Goal: Task Accomplishment & Management: Complete application form

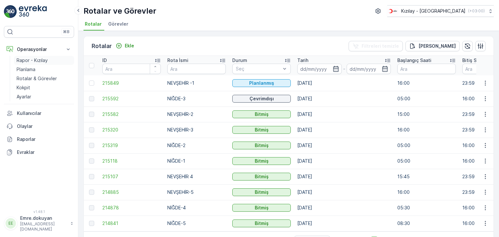
click at [35, 60] on p "Rapor - Kızılay" at bounding box center [32, 60] width 31 height 6
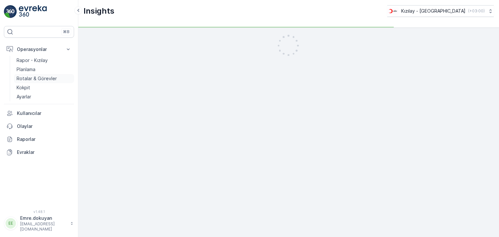
click at [47, 78] on p "Rotalar & Görevler" at bounding box center [37, 78] width 40 height 6
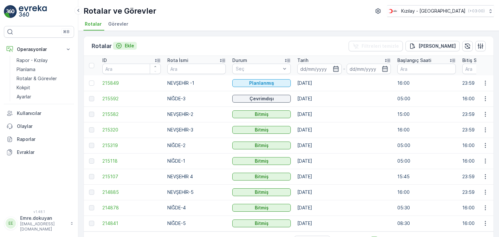
click at [129, 46] on p "Ekle" at bounding box center [129, 46] width 9 height 6
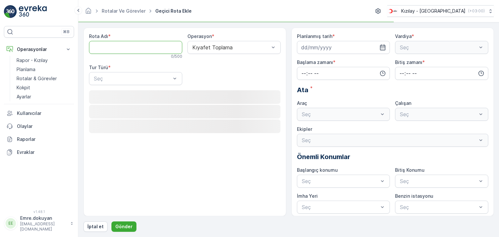
click at [131, 46] on Adı "Rota Adı" at bounding box center [135, 47] width 93 height 13
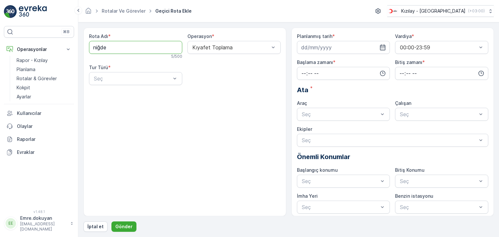
type Adı "NİĞDE-5"
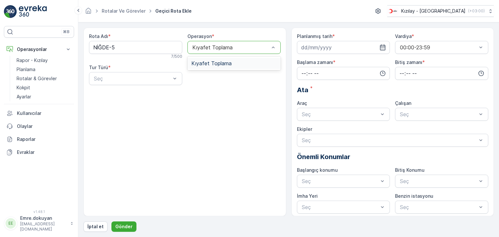
click at [237, 48] on div at bounding box center [231, 47] width 78 height 6
click at [236, 63] on div "Kıyafet Toplama" at bounding box center [233, 63] width 85 height 6
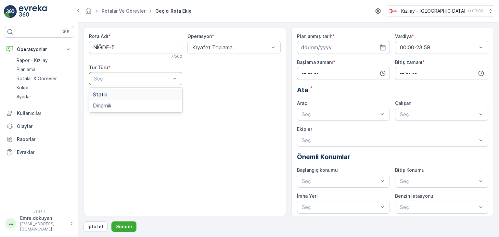
click at [130, 94] on div "Statik" at bounding box center [135, 95] width 85 height 6
click at [216, 78] on div at bounding box center [231, 79] width 78 height 6
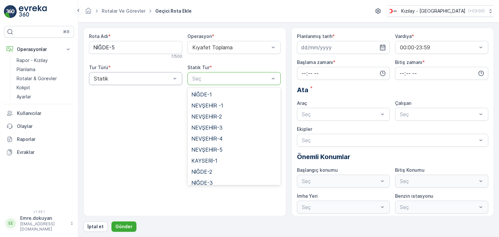
scroll to position [27, 0]
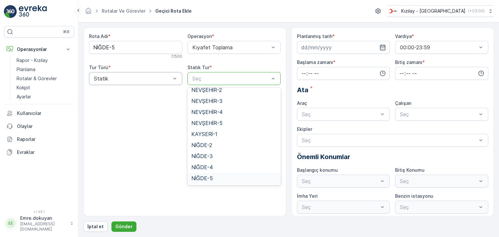
click at [214, 177] on div "NİĞDE-5" at bounding box center [233, 178] width 85 height 6
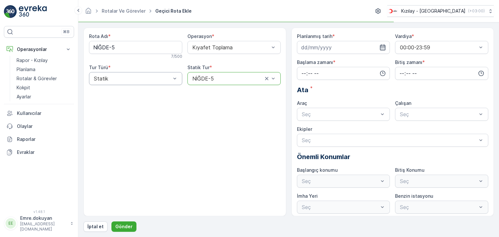
click at [382, 46] on icon "button" at bounding box center [383, 47] width 6 height 6
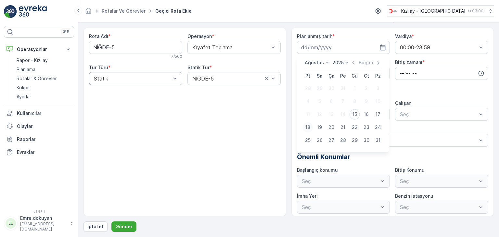
click at [307, 127] on div "18" at bounding box center [308, 127] width 10 height 10
type input "[DATE]"
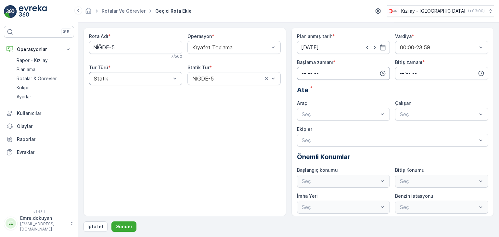
click at [302, 70] on input "time" at bounding box center [343, 73] width 93 height 13
click at [304, 98] on span "05" at bounding box center [304, 98] width 6 height 6
type input "05:00"
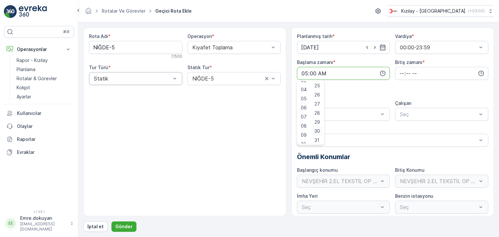
click at [318, 131] on span "30" at bounding box center [317, 131] width 6 height 6
type input "05:30"
click at [398, 71] on input "time" at bounding box center [441, 73] width 93 height 13
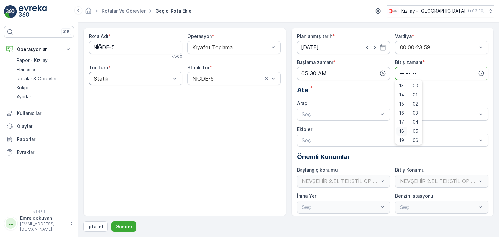
scroll to position [130, 0]
click at [401, 100] on span "16" at bounding box center [401, 101] width 5 height 6
type input "16:00"
click at [417, 86] on span "00" at bounding box center [415, 85] width 6 height 6
click at [315, 112] on div at bounding box center [340, 114] width 78 height 6
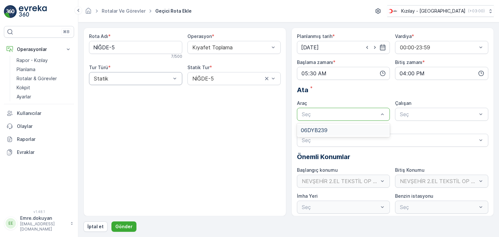
click at [314, 130] on span "06DYB239" at bounding box center [314, 130] width 27 height 6
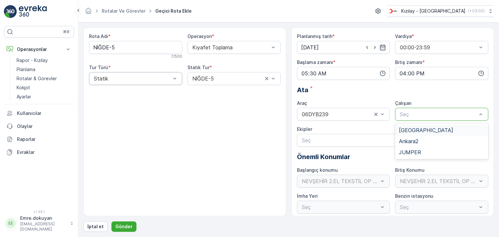
click at [417, 114] on div at bounding box center [438, 114] width 78 height 6
click at [412, 154] on span "JUMPER" at bounding box center [410, 152] width 22 height 6
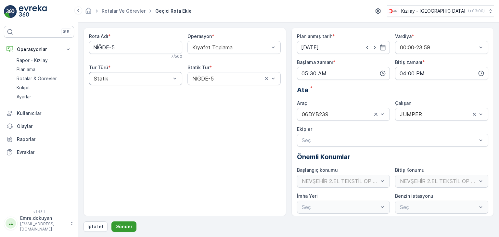
click at [116, 225] on p "Gönder" at bounding box center [123, 226] width 17 height 6
